Goal: Entertainment & Leisure: Consume media (video, audio)

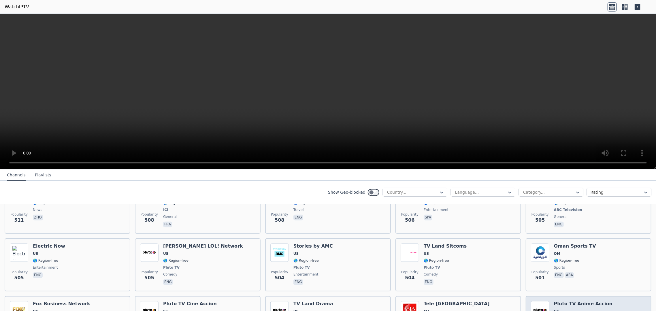
scroll to position [2266, 0]
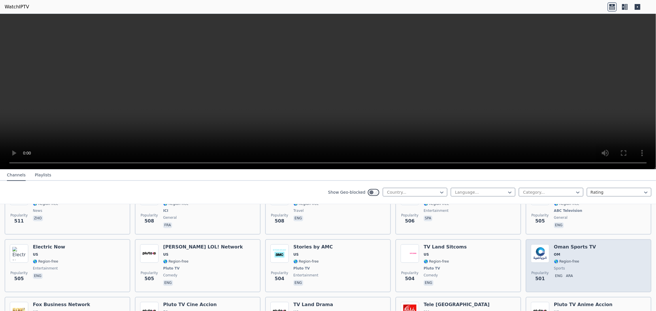
click at [554, 252] on span "OM" at bounding box center [557, 254] width 6 height 5
click at [539, 250] on img at bounding box center [540, 253] width 18 height 18
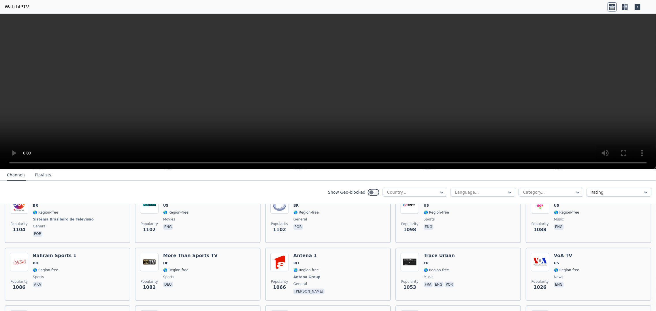
scroll to position [883, 0]
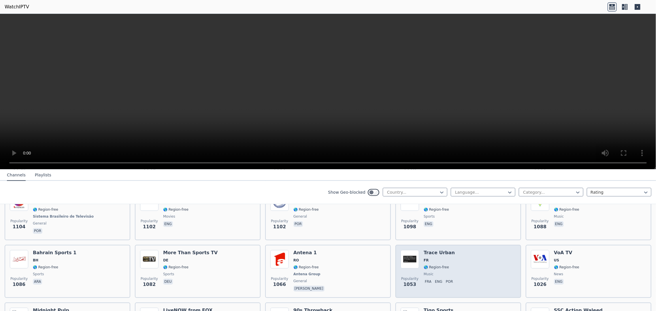
click at [431, 250] on h6 "Trace Urban" at bounding box center [439, 253] width 32 height 6
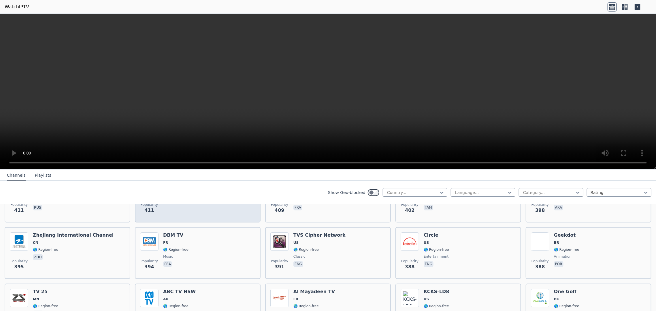
scroll to position [2803, 0]
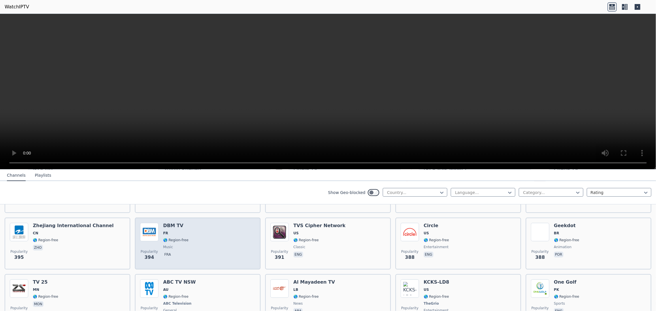
click at [166, 223] on h6 "DBM TV" at bounding box center [175, 226] width 25 height 6
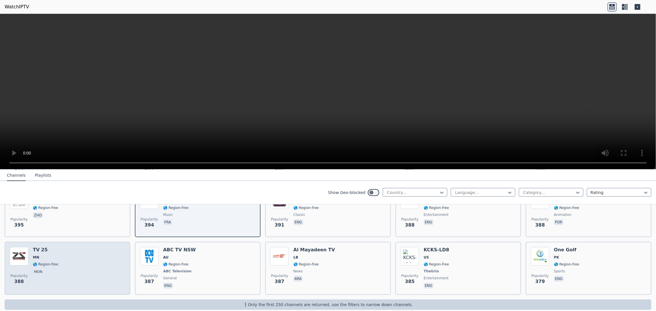
scroll to position [2837, 0]
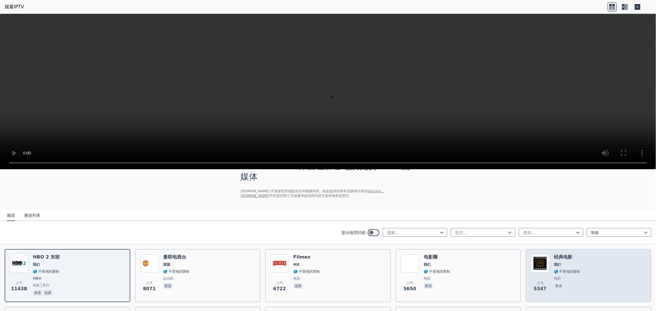
scroll to position [38, 0]
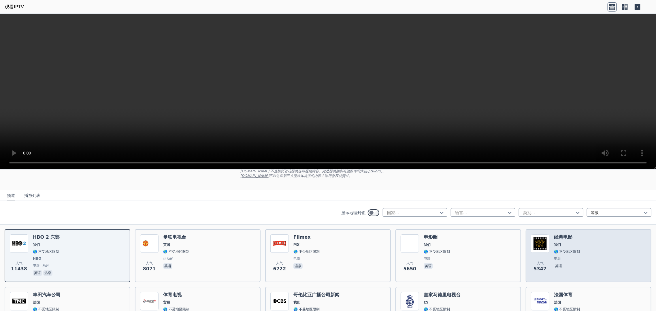
click at [538, 241] on img at bounding box center [540, 243] width 18 height 18
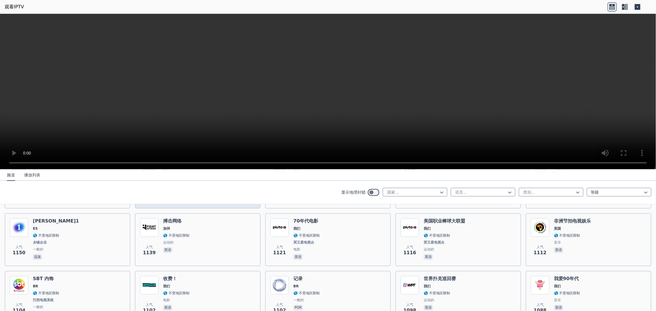
scroll to position [806, 0]
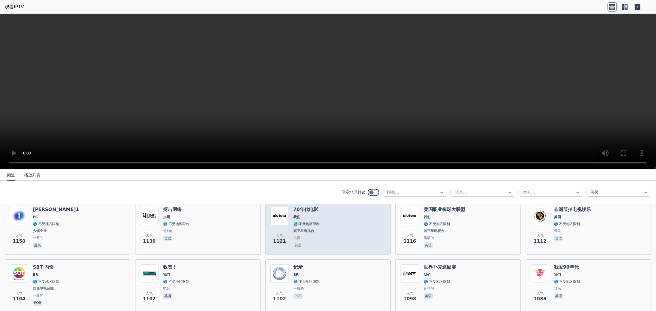
drag, startPoint x: 297, startPoint y: 222, endPoint x: 295, endPoint y: 225, distance: 3.5
click at [295, 225] on div "70年代电影 我们 🌎 不受地区限制 冥王星电视台 电影 英语" at bounding box center [306, 228] width 26 height 43
click at [300, 229] on font "冥王星电视台" at bounding box center [303, 231] width 21 height 4
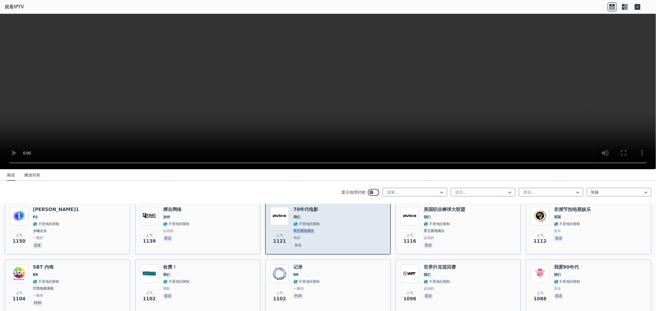
click at [300, 229] on font "冥王星电视台" at bounding box center [303, 231] width 21 height 4
click at [304, 207] on font "70年代电影" at bounding box center [305, 209] width 25 height 5
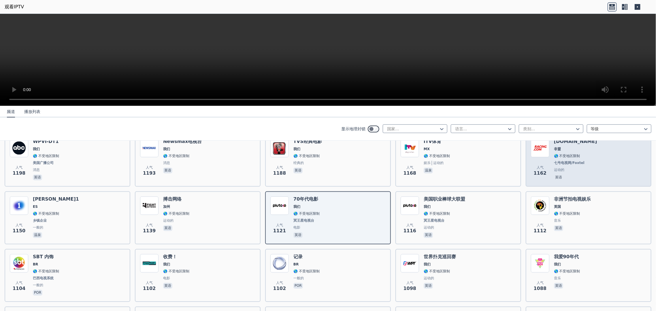
scroll to position [768, 0]
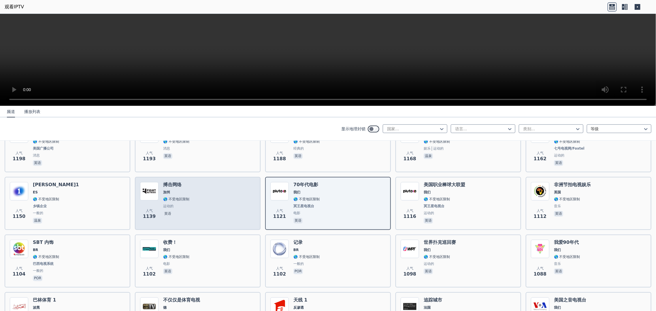
click at [169, 193] on div "搏击网络 加州 🌎 不受地区限制 运动的 英语" at bounding box center [176, 203] width 26 height 43
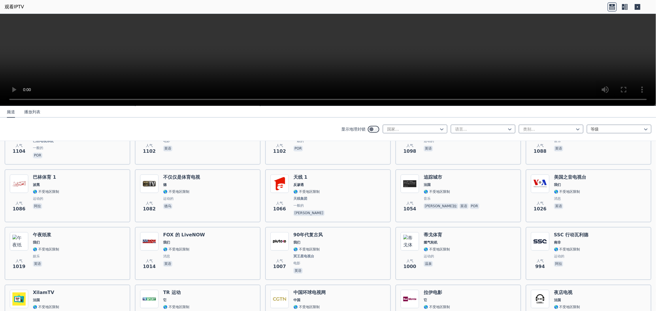
scroll to position [899, 0]
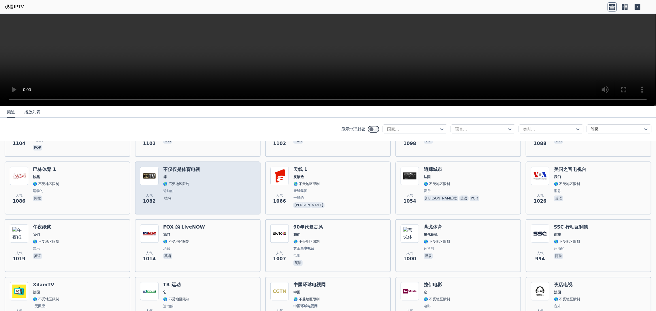
click at [161, 177] on div "人气 1082 不仅仅是体育电视 德 🌎 不受地区限制 运动的 德乌" at bounding box center [197, 187] width 115 height 43
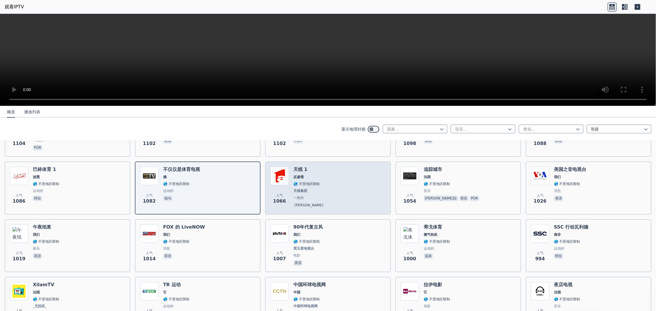
click at [300, 182] on font "🌎 不受地区限制" at bounding box center [306, 184] width 26 height 4
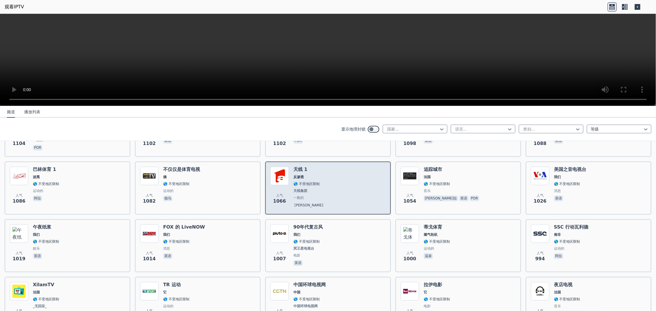
click at [300, 182] on font "🌎 不受地区限制" at bounding box center [306, 184] width 26 height 4
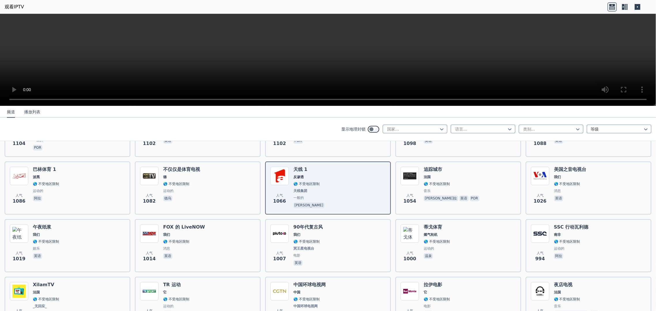
click at [397, 52] on video at bounding box center [328, 60] width 656 height 92
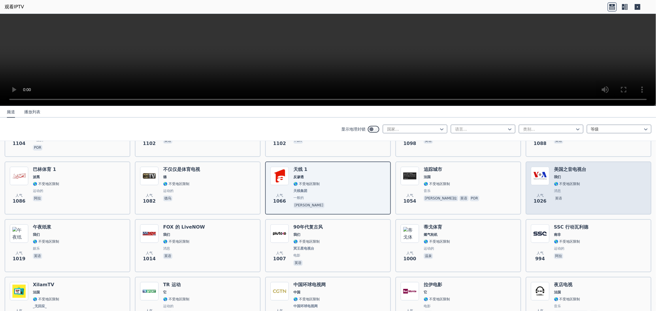
click at [564, 185] on div "美国之音电视台 我们 🌎 不受地区限制 消息 英语" at bounding box center [570, 187] width 32 height 43
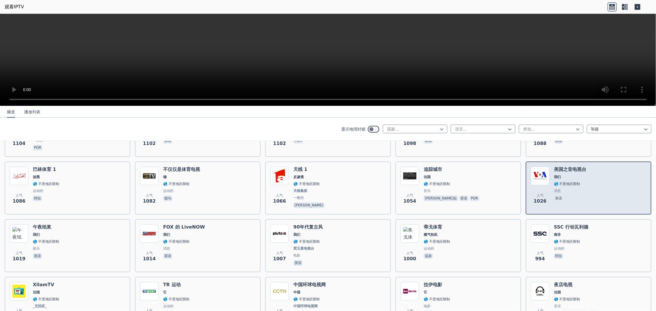
click at [564, 185] on div "美国之音电视台 我们 🌎 不受地区限制 消息 英语" at bounding box center [570, 187] width 32 height 43
click at [573, 196] on span "英语" at bounding box center [570, 198] width 32 height 7
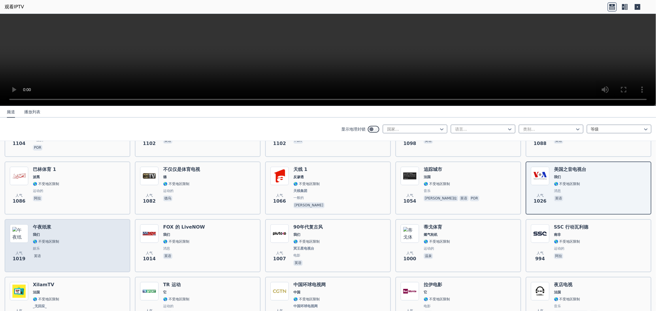
click at [51, 233] on span "我们" at bounding box center [46, 234] width 26 height 5
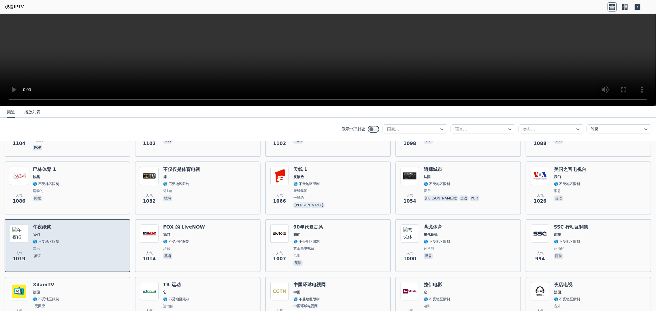
click at [51, 233] on span "我们" at bounding box center [46, 234] width 26 height 5
